Goal: Transaction & Acquisition: Purchase product/service

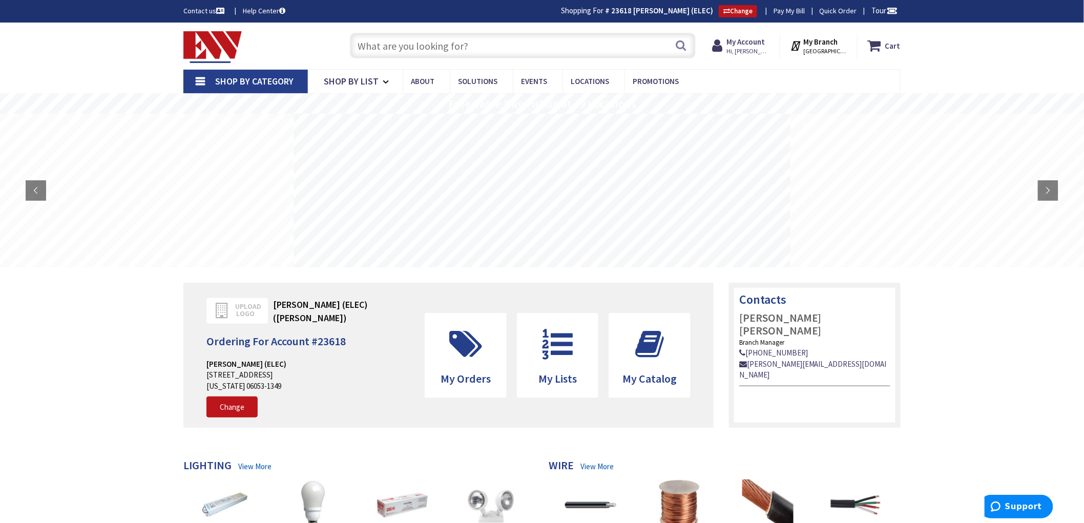
click at [377, 45] on input "text" at bounding box center [523, 46] width 346 height 26
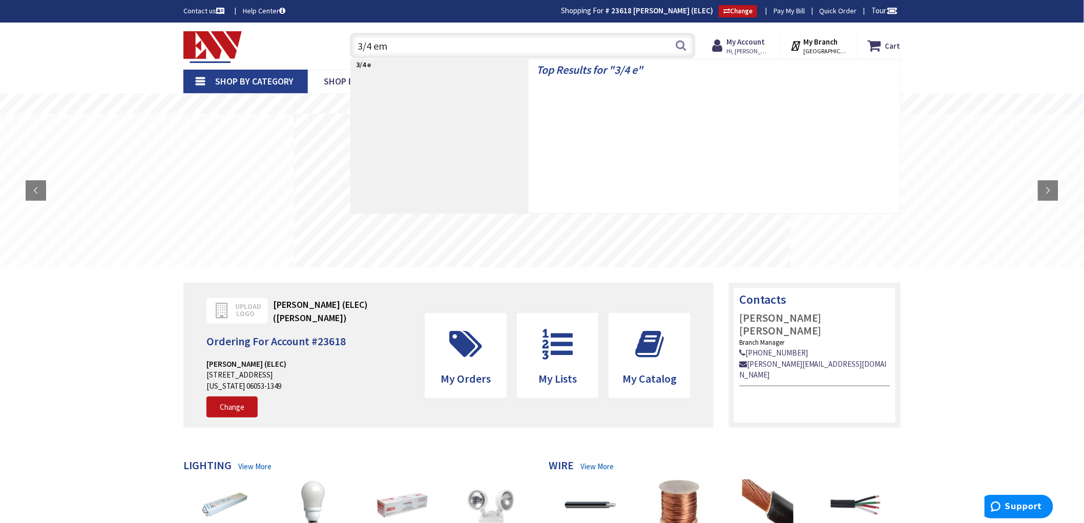
type input "3/4 emt"
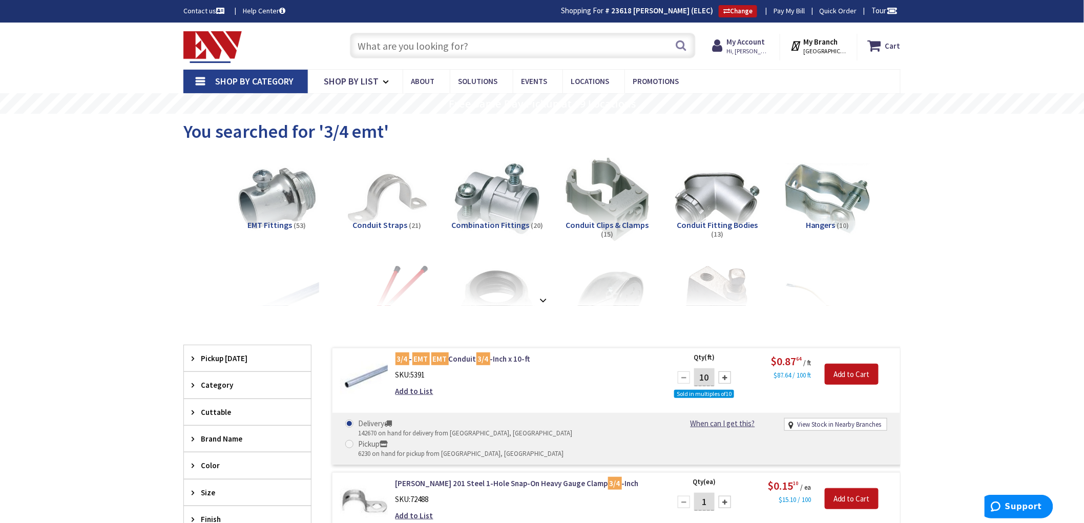
click at [415, 46] on input "text" at bounding box center [523, 46] width 346 height 26
click at [501, 44] on input "text" at bounding box center [523, 46] width 346 height 26
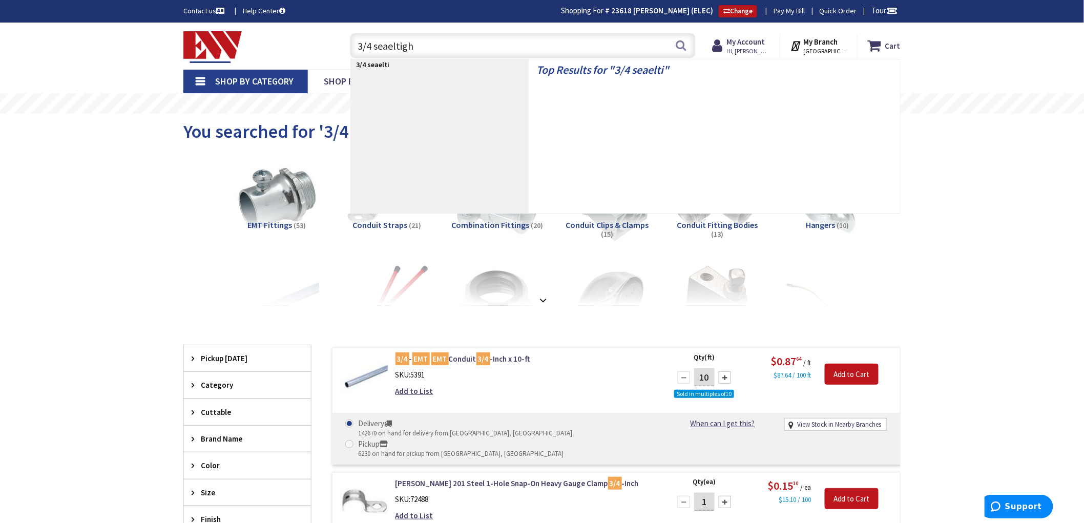
type input "3/4 seaeltight"
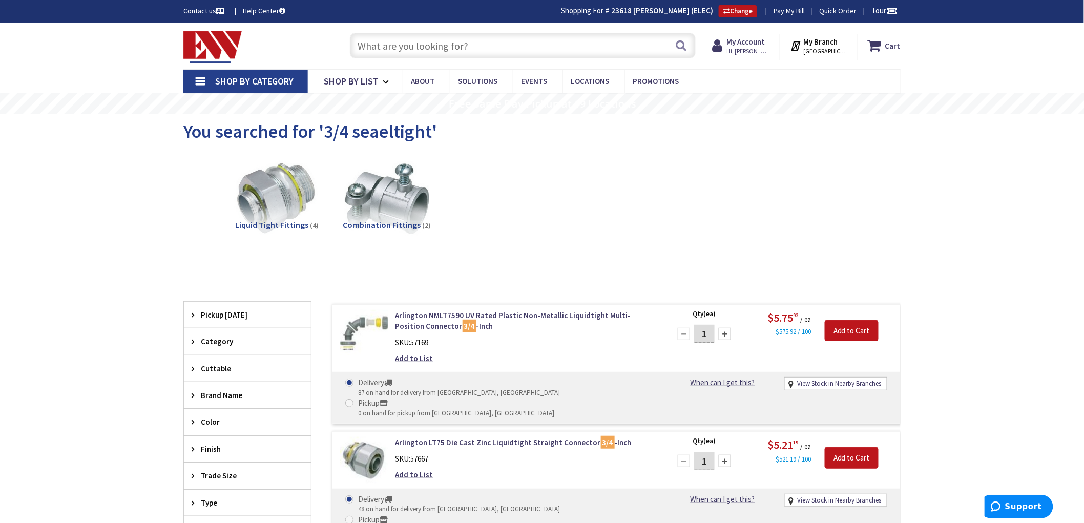
click at [519, 46] on input "text" at bounding box center [523, 46] width 346 height 26
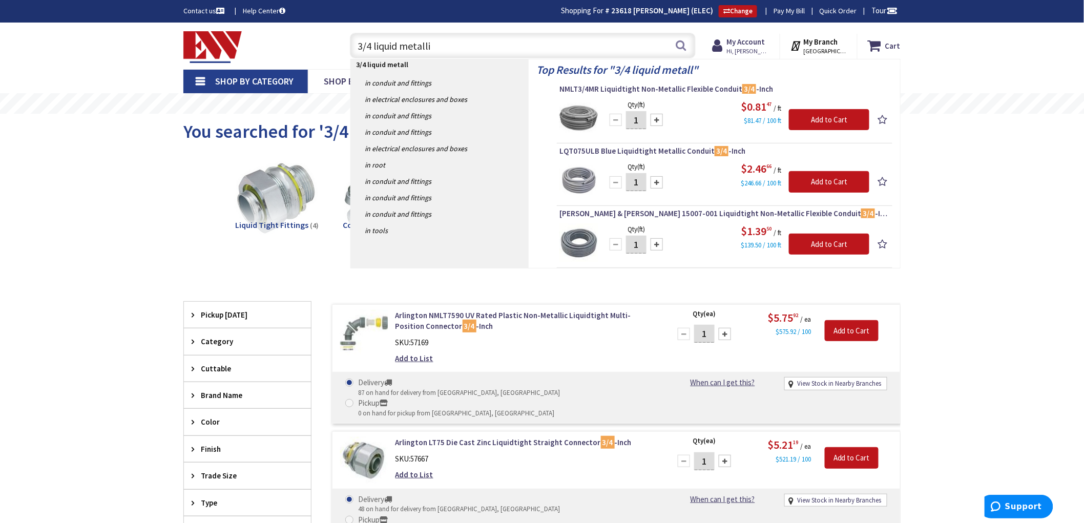
type input "3/4 liquid metallic"
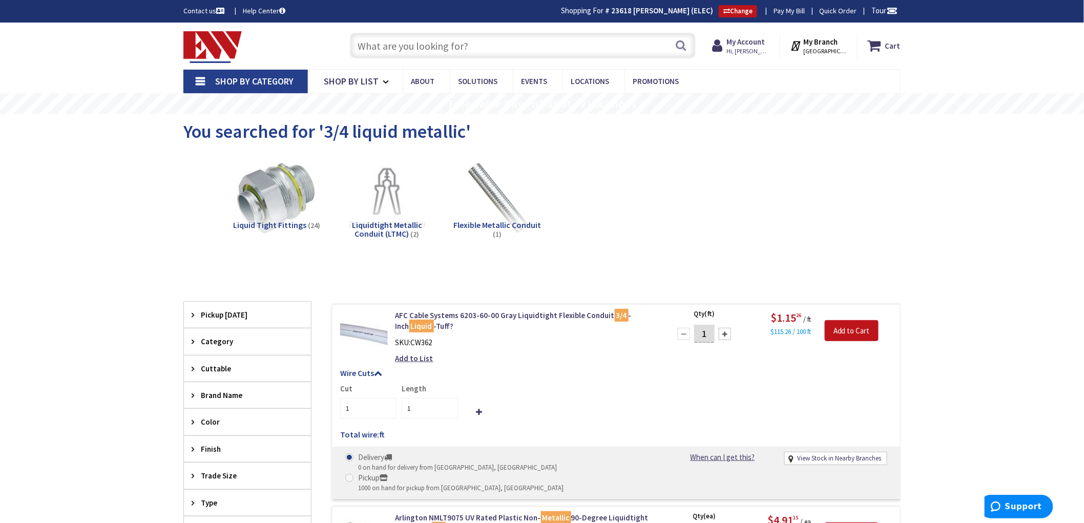
click at [445, 47] on input "text" at bounding box center [523, 46] width 346 height 26
click at [485, 191] on img at bounding box center [497, 199] width 93 height 93
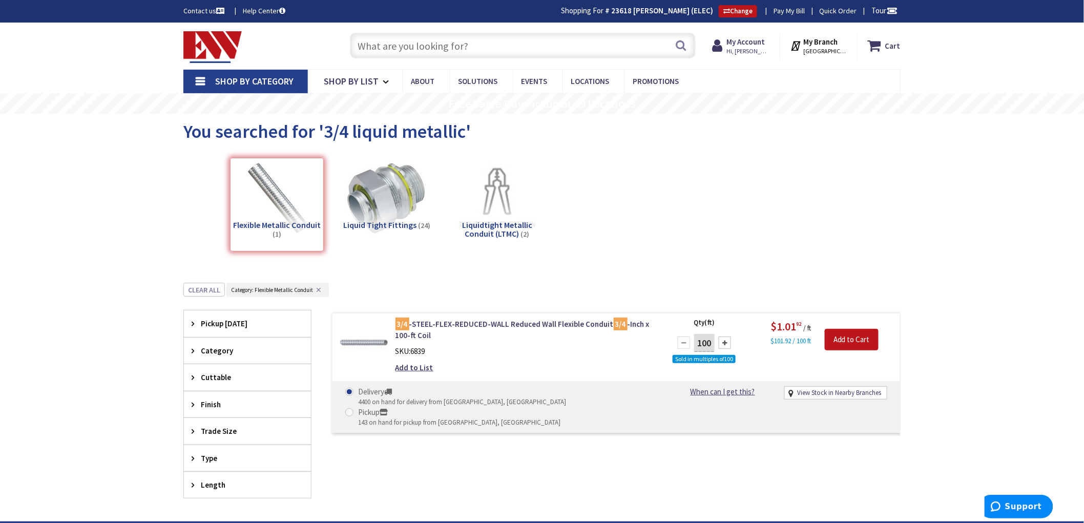
click at [433, 64] on div "Skip to Content Toggle Nav Search Cart My Cart Close" at bounding box center [542, 46] width 768 height 47
click at [432, 53] on input "text" at bounding box center [523, 46] width 346 height 26
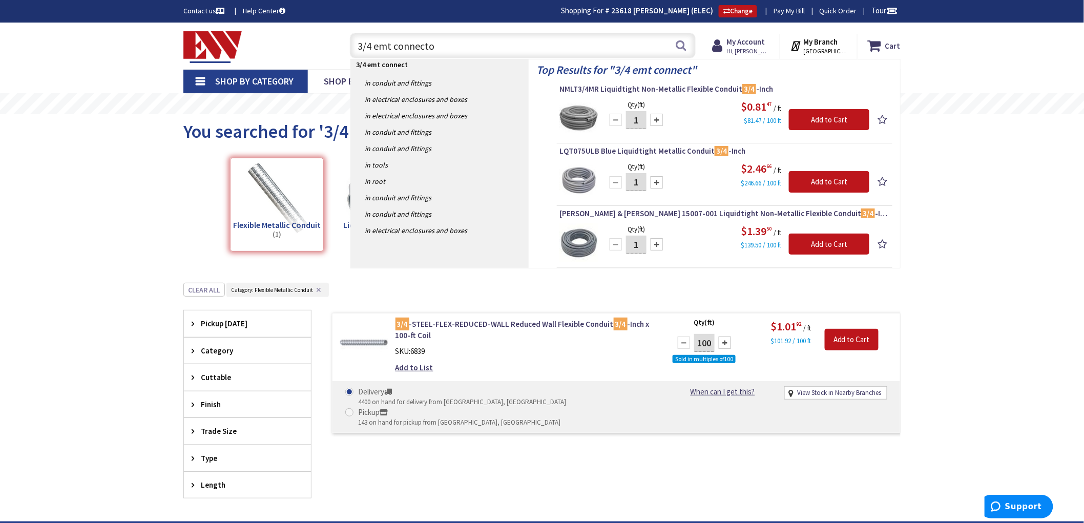
type input "3/4 emt connector"
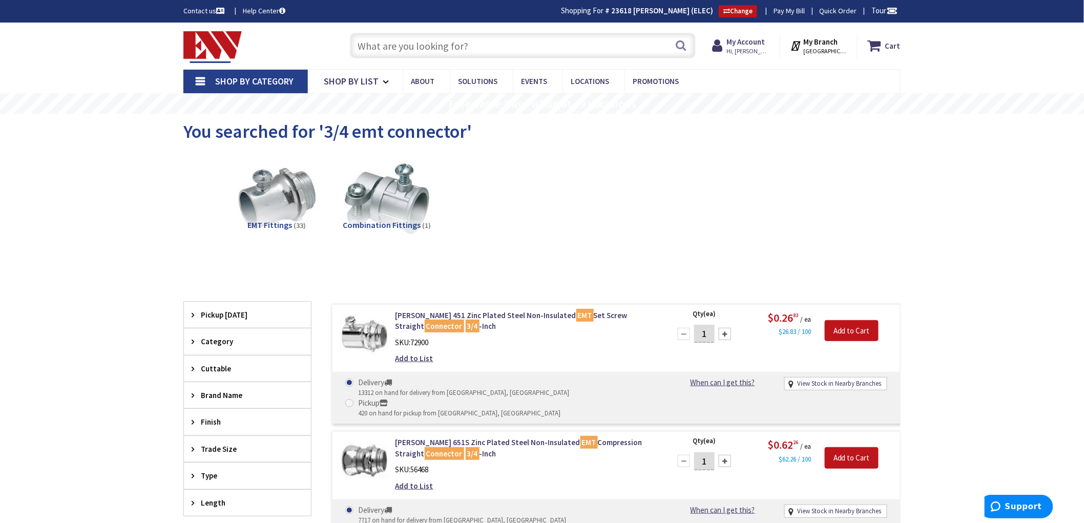
click at [462, 32] on div "Search" at bounding box center [520, 45] width 351 height 33
click at [466, 52] on input "text" at bounding box center [523, 46] width 346 height 26
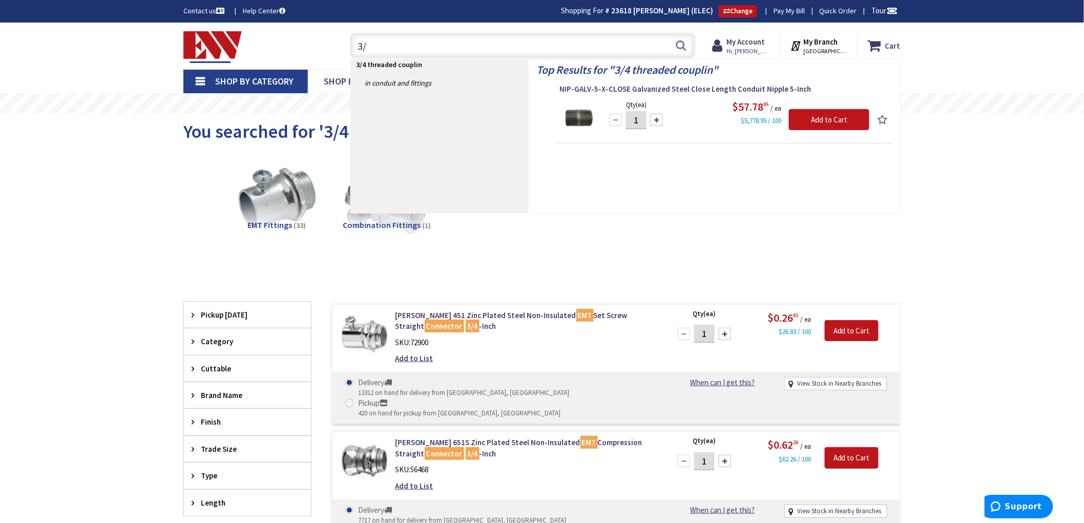
type input "3"
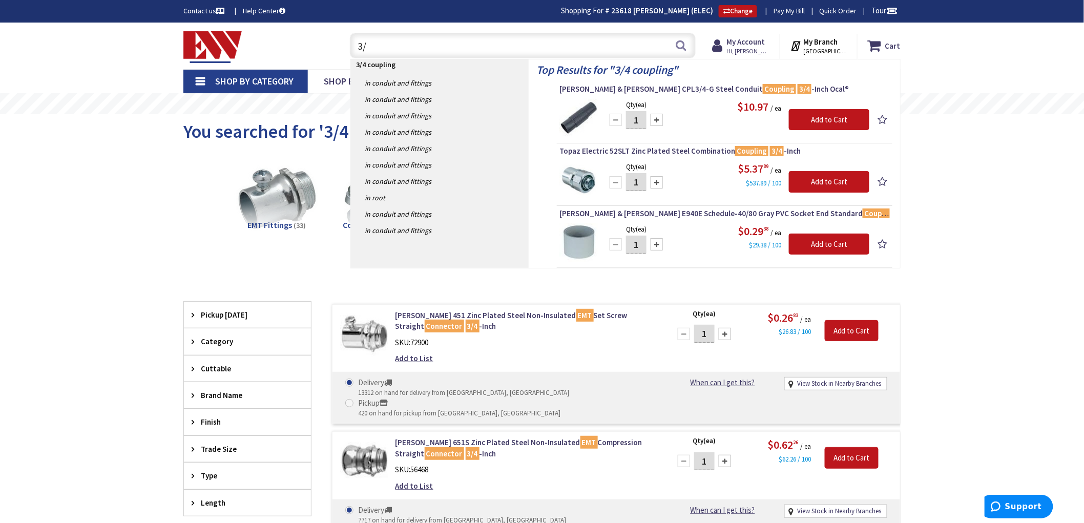
type input "3"
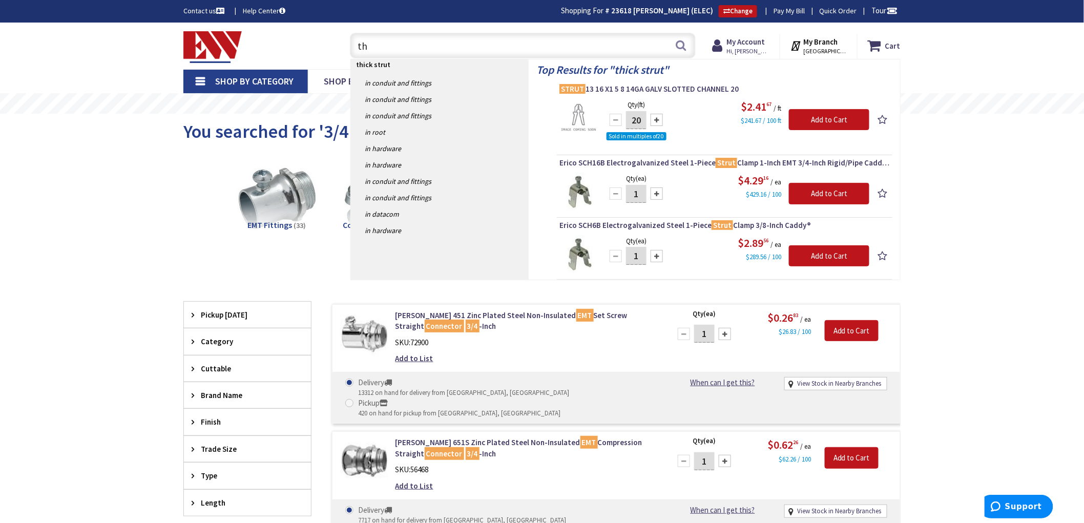
type input "t"
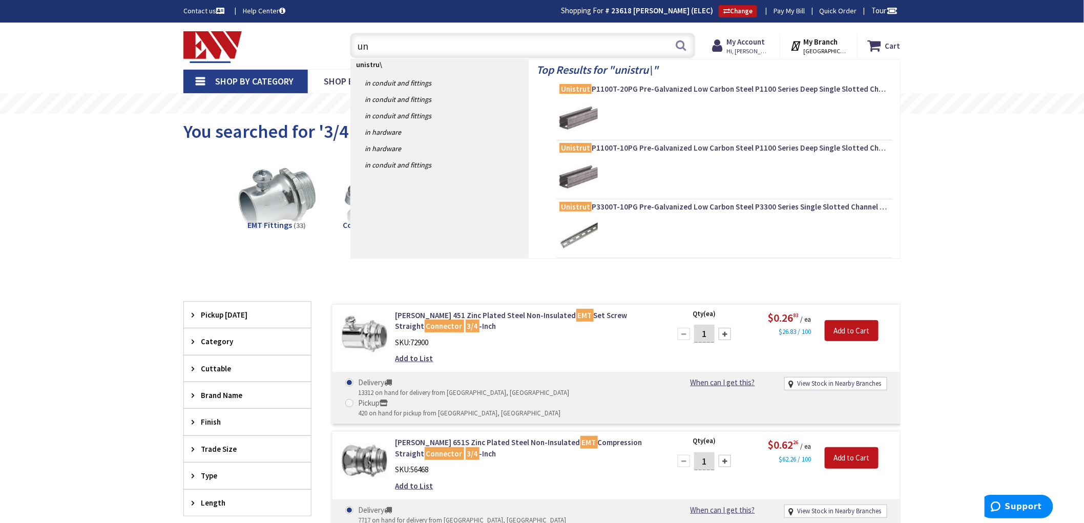
type input "u"
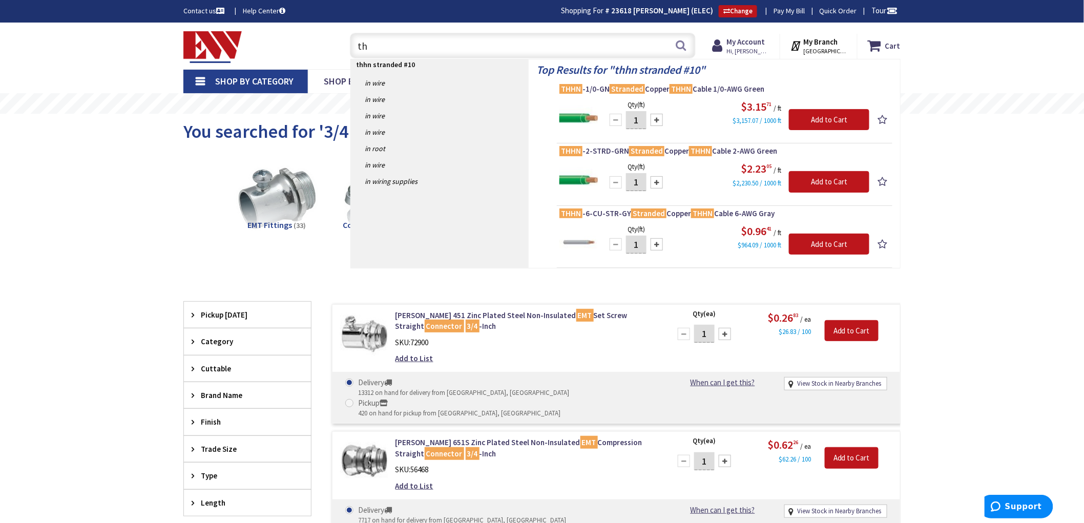
type input "t"
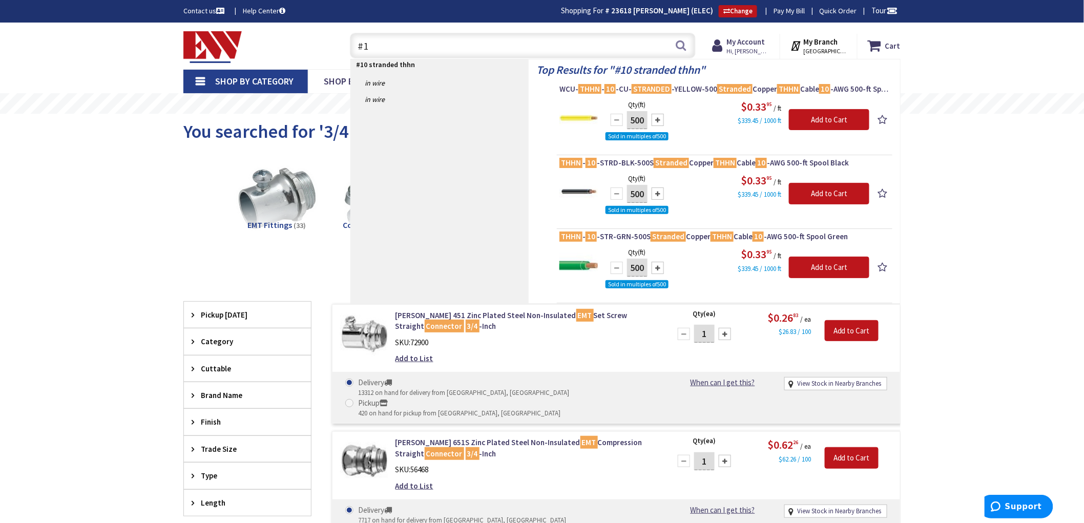
type input "#"
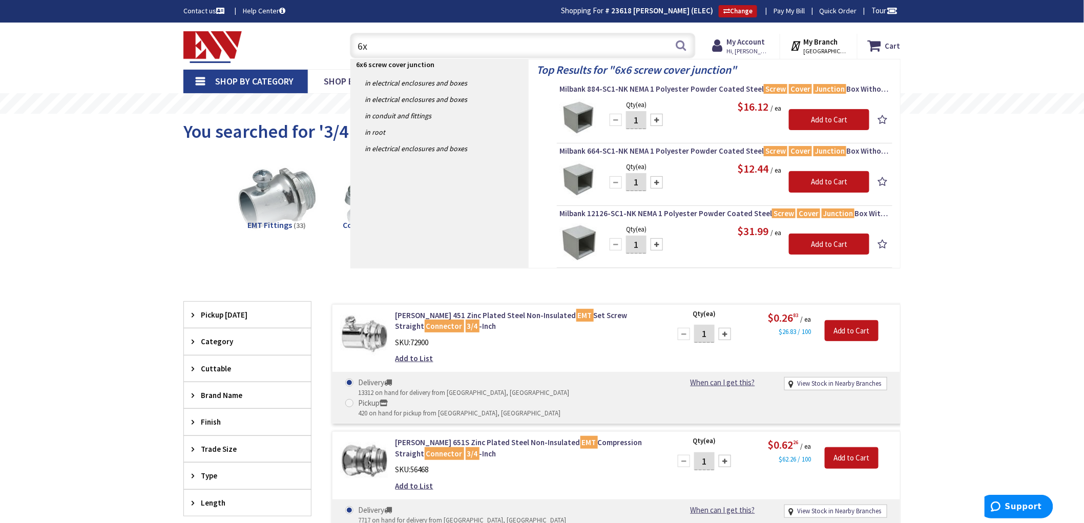
type input "6"
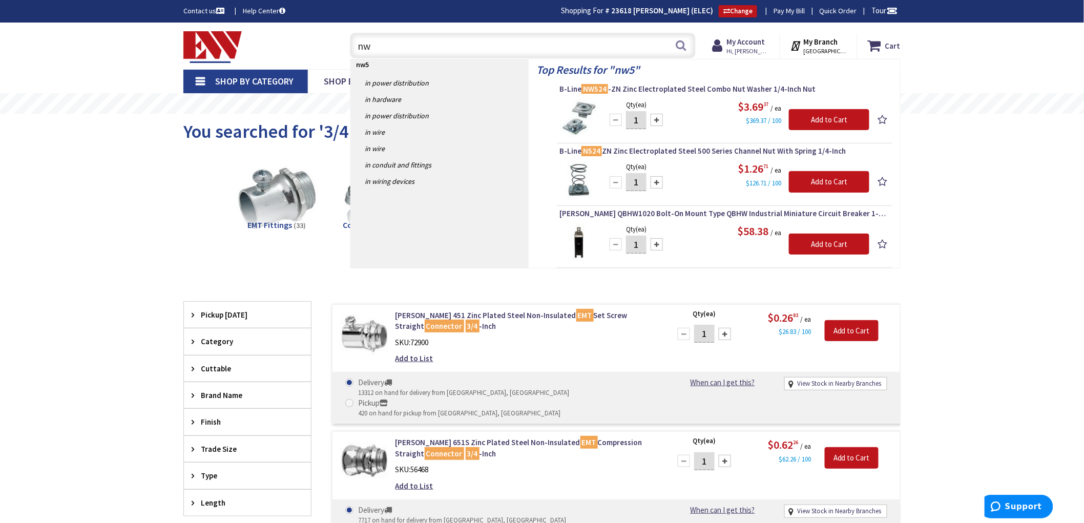
type input "n"
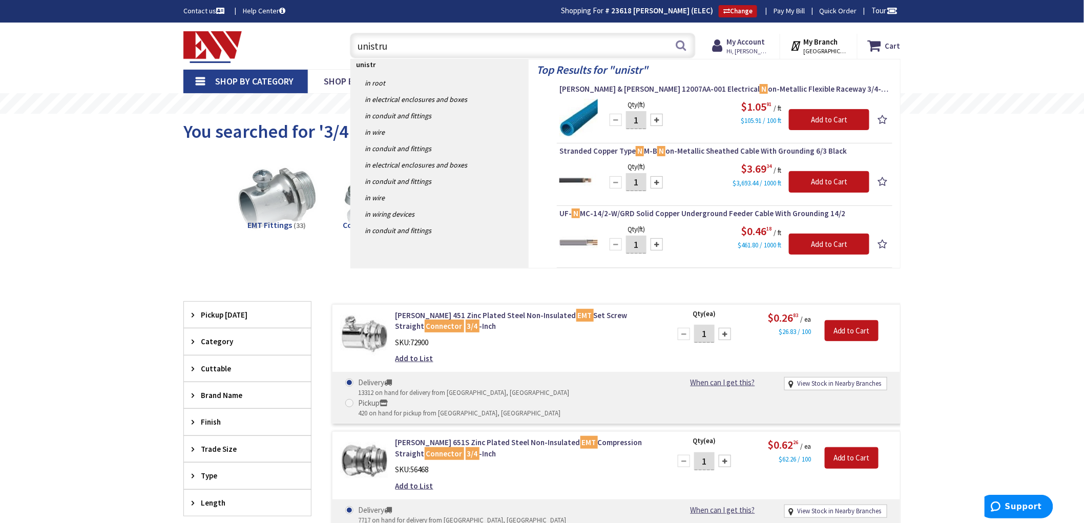
type input "unistrut"
